Goal: Navigation & Orientation: Find specific page/section

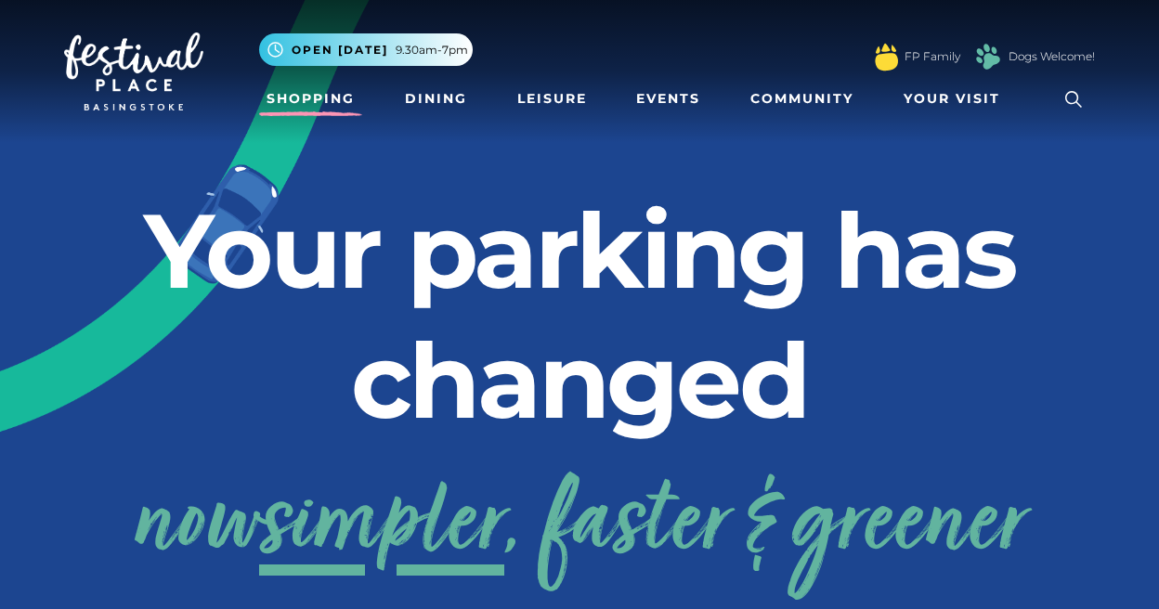
click at [304, 103] on link "Shopping" at bounding box center [310, 99] width 103 height 34
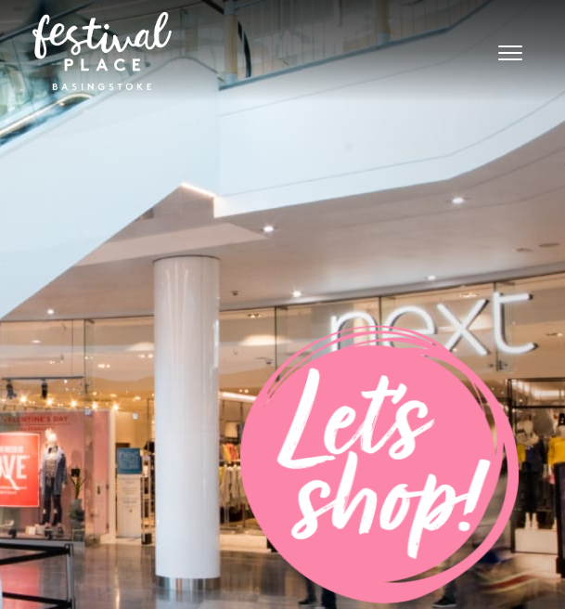
click at [243, 237] on img at bounding box center [282, 325] width 565 height 650
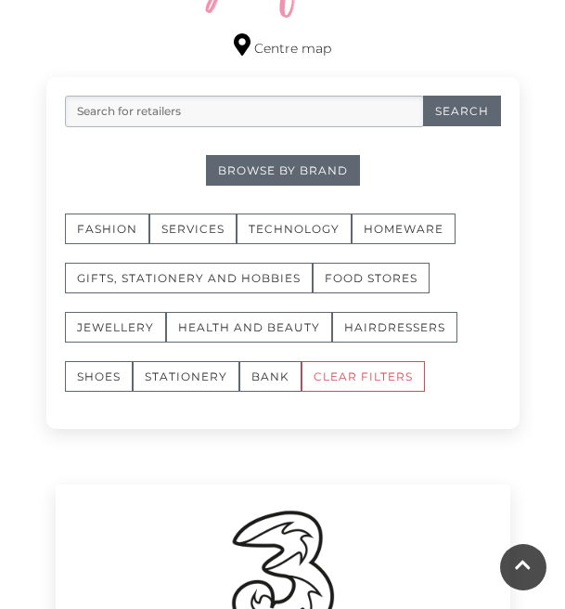
scroll to position [1207, 0]
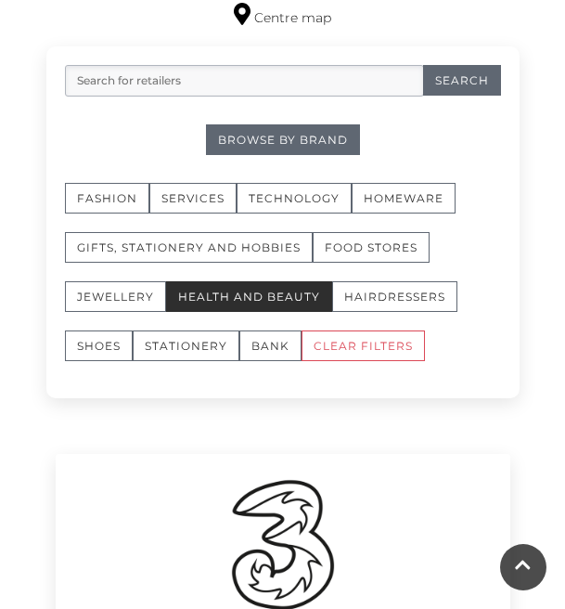
click at [269, 291] on button "Health and Beauty" at bounding box center [249, 296] width 166 height 31
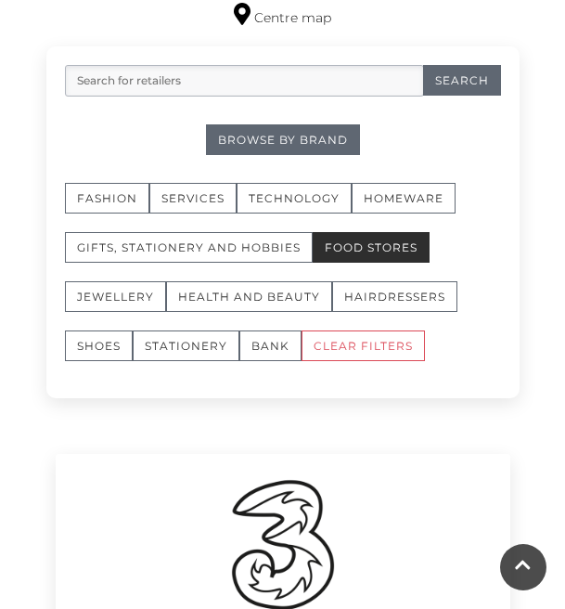
click at [372, 244] on button "Food Stores" at bounding box center [371, 247] width 117 height 31
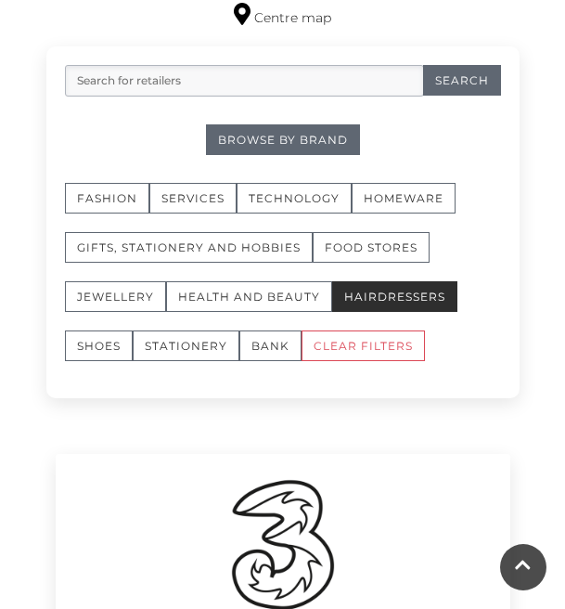
scroll to position [1300, 0]
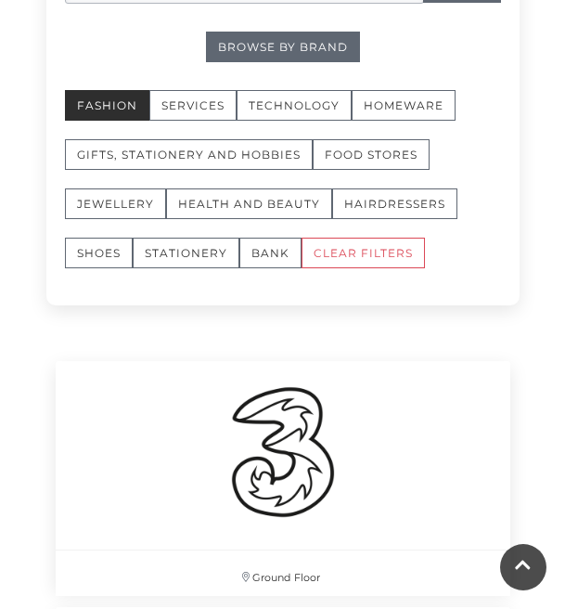
click at [112, 97] on button "Fashion" at bounding box center [107, 105] width 84 height 31
